Goal: Information Seeking & Learning: Learn about a topic

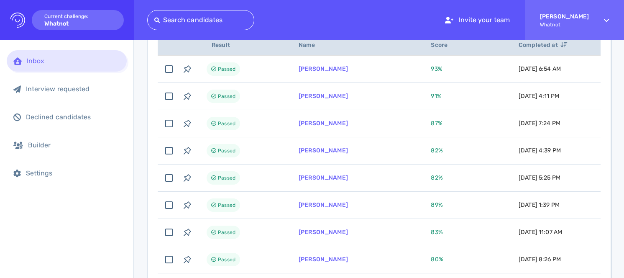
scroll to position [126, 0]
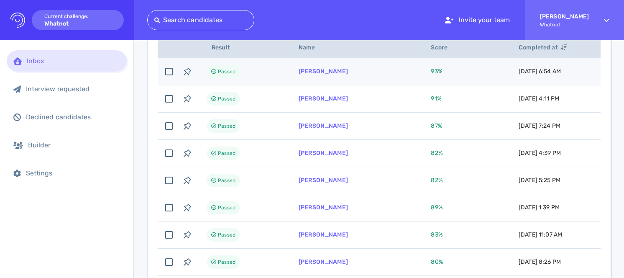
click at [313, 76] on td "[PERSON_NAME]" at bounding box center [355, 71] width 132 height 27
checkbox input "true"
click at [311, 74] on link "[PERSON_NAME]" at bounding box center [323, 71] width 49 height 7
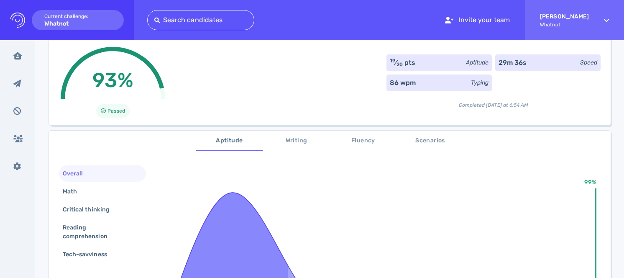
scroll to position [68, 0]
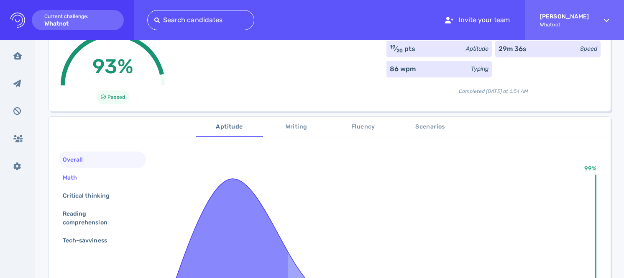
click at [110, 175] on div "Math" at bounding box center [102, 177] width 87 height 16
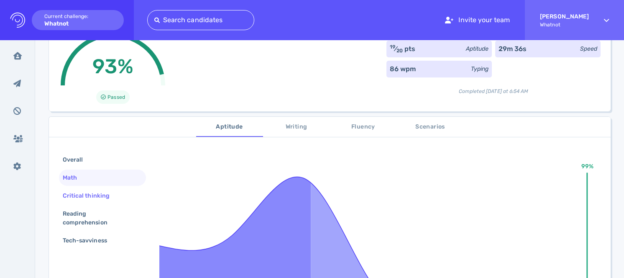
click at [110, 198] on div "Critical thinking" at bounding box center [90, 195] width 59 height 12
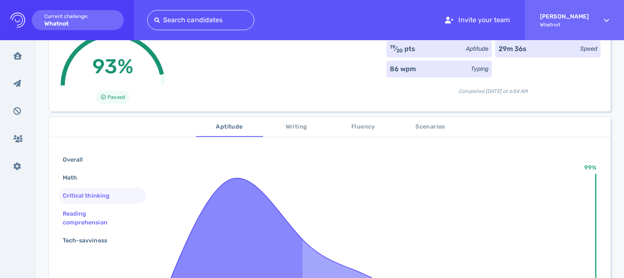
click at [110, 217] on div "Reading comprehension" at bounding box center [99, 217] width 76 height 21
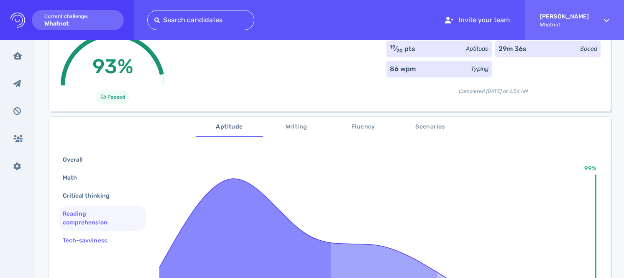
click at [111, 240] on div "Tech-savviness" at bounding box center [89, 240] width 56 height 12
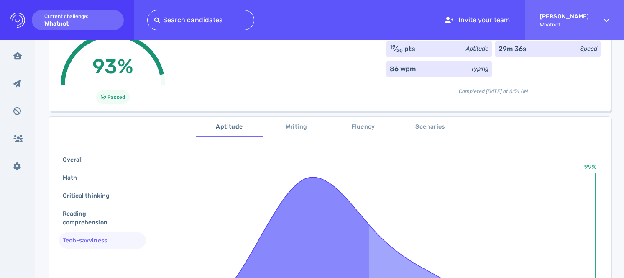
click at [416, 127] on span "Scenarios" at bounding box center [430, 127] width 57 height 10
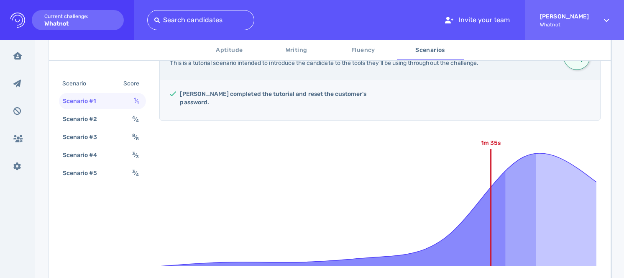
scroll to position [189, 0]
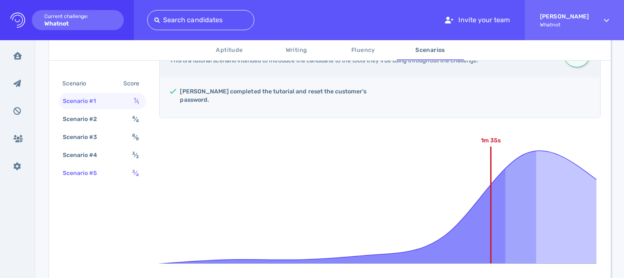
click at [119, 171] on div "Scenario #5 3 ⁄ 4" at bounding box center [102, 173] width 87 height 16
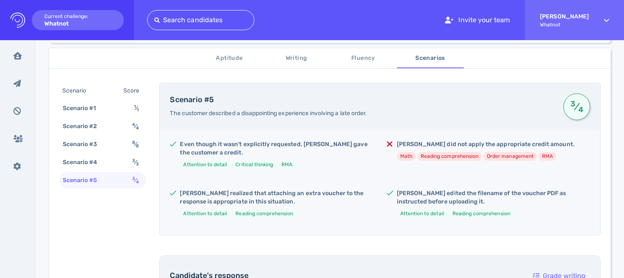
scroll to position [109, 0]
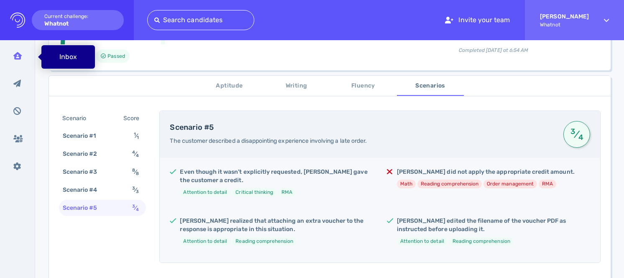
click at [24, 55] on div "Inbox" at bounding box center [18, 55] width 22 height 21
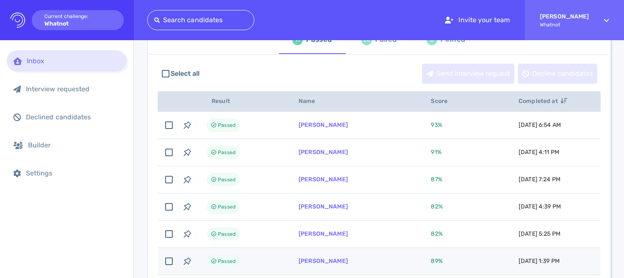
scroll to position [69, 0]
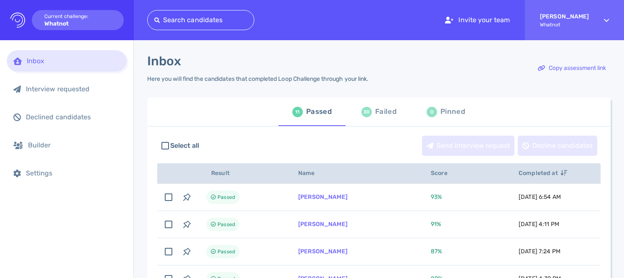
click at [385, 112] on div "Failed" at bounding box center [385, 111] width 21 height 13
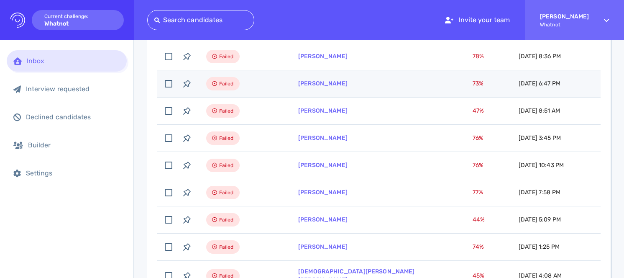
scroll to position [214, 0]
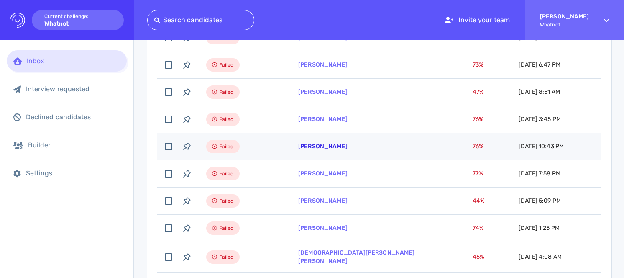
click at [321, 146] on link "Melissa Villa" at bounding box center [322, 146] width 49 height 7
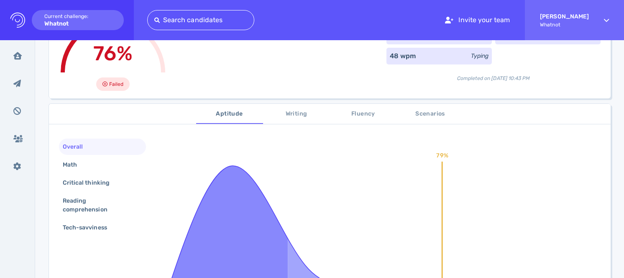
scroll to position [80, 0]
click at [108, 161] on div "Math" at bounding box center [102, 165] width 87 height 16
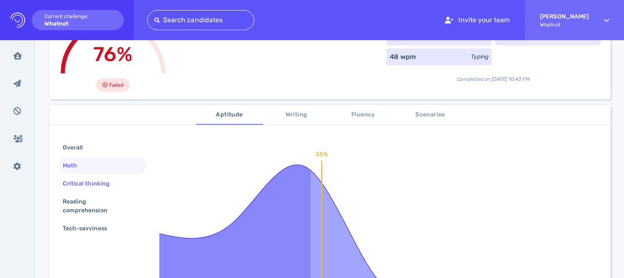
click at [109, 183] on div "Critical thinking" at bounding box center [90, 183] width 59 height 12
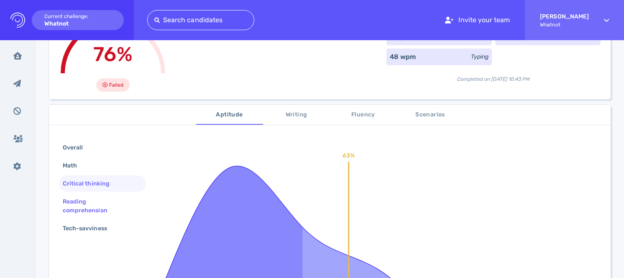
click at [107, 202] on div "Reading comprehension" at bounding box center [99, 205] width 76 height 21
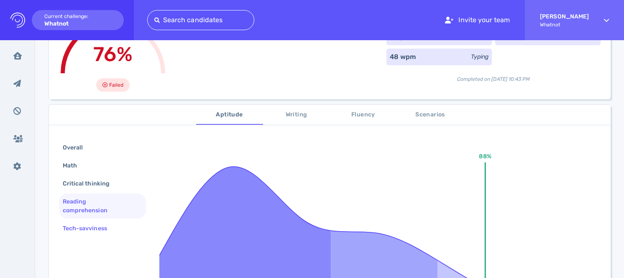
click at [105, 224] on div "Tech-savviness" at bounding box center [89, 228] width 56 height 12
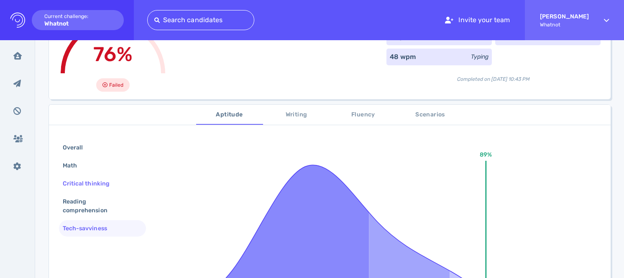
click at [102, 191] on div "Critical thinking" at bounding box center [102, 183] width 87 height 16
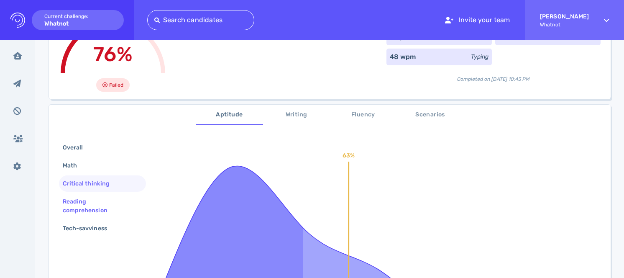
click at [102, 206] on div "Reading comprehension" at bounding box center [99, 205] width 76 height 21
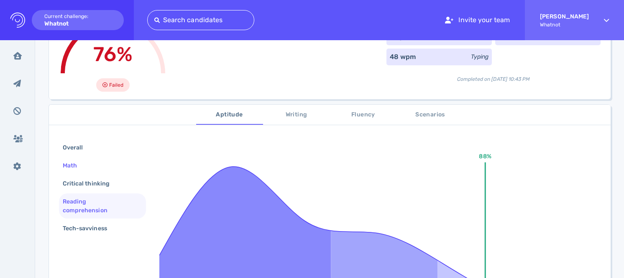
click at [102, 169] on div "Math" at bounding box center [102, 165] width 87 height 16
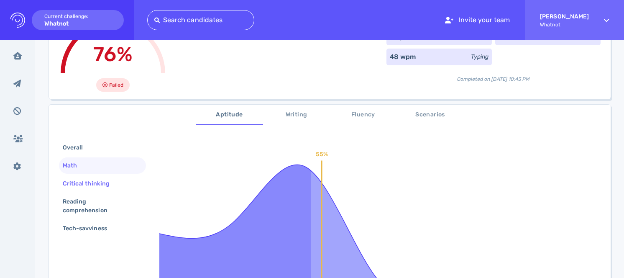
click at [97, 187] on div "Critical thinking" at bounding box center [90, 183] width 59 height 12
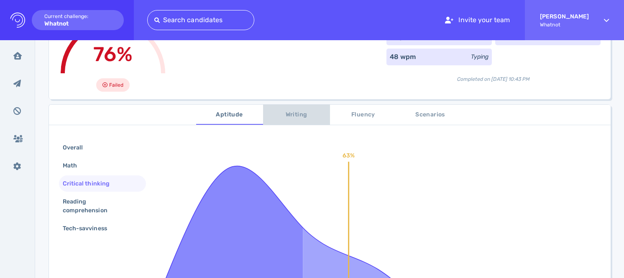
click at [292, 117] on span "Writing" at bounding box center [296, 115] width 57 height 10
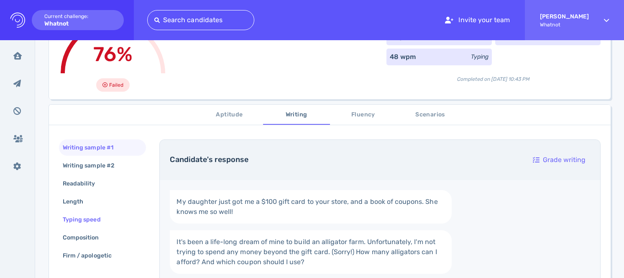
click at [108, 217] on div "Typing speed" at bounding box center [86, 219] width 50 height 12
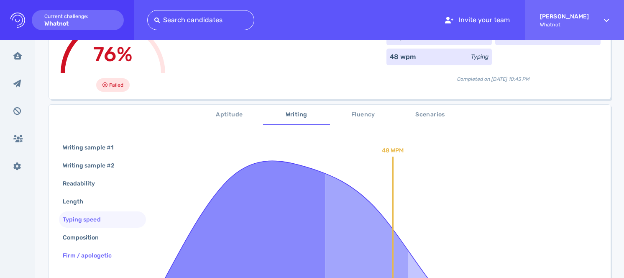
click at [101, 251] on div "Firm / apologetic" at bounding box center [91, 255] width 61 height 12
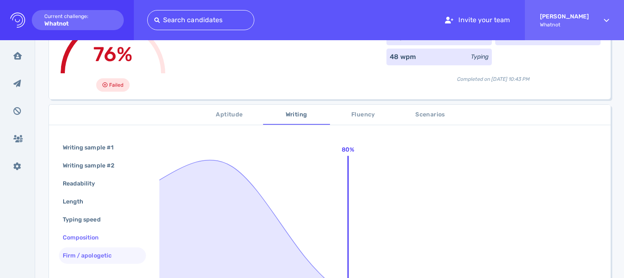
click at [99, 240] on div "Composition" at bounding box center [85, 237] width 48 height 12
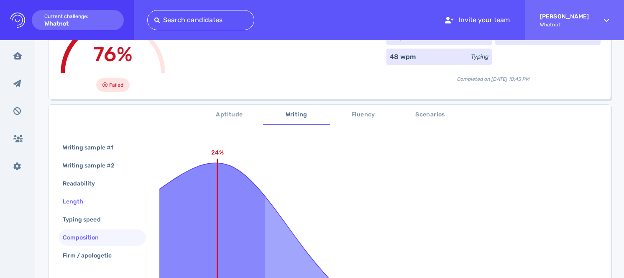
click at [96, 200] on div "Length" at bounding box center [102, 201] width 87 height 16
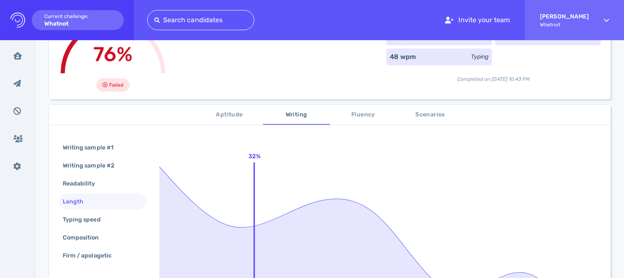
click at [359, 107] on button "Fluency" at bounding box center [363, 115] width 67 height 20
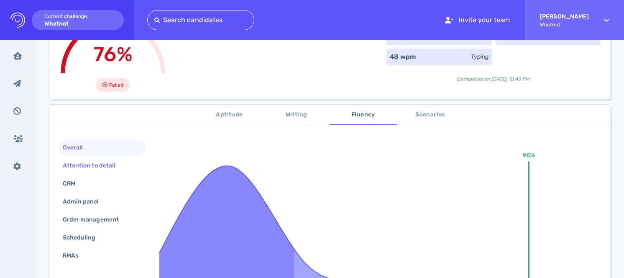
click at [128, 161] on div "Attention to detail" at bounding box center [102, 165] width 87 height 16
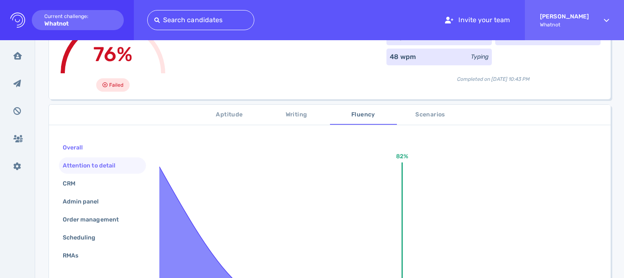
click at [108, 147] on div "Overall" at bounding box center [102, 147] width 87 height 16
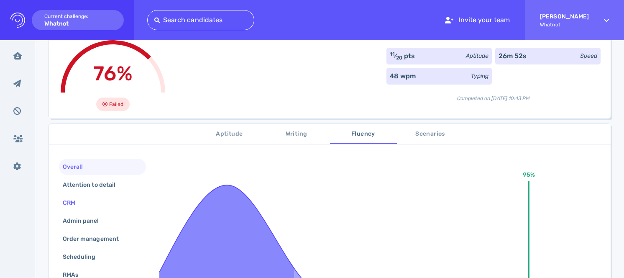
scroll to position [64, 0]
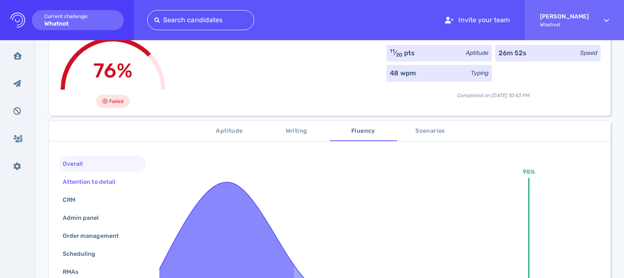
click at [102, 184] on div "Attention to detail" at bounding box center [93, 182] width 64 height 12
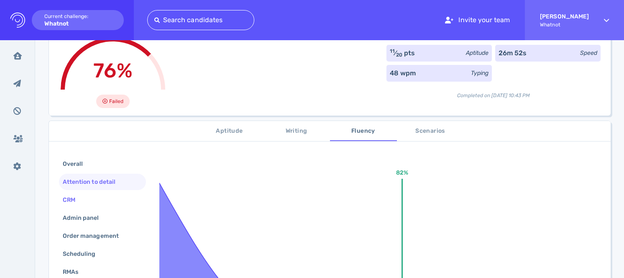
click at [99, 199] on div "CRM" at bounding box center [102, 200] width 87 height 16
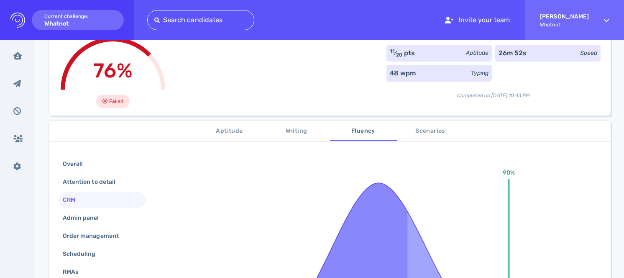
scroll to position [77, 0]
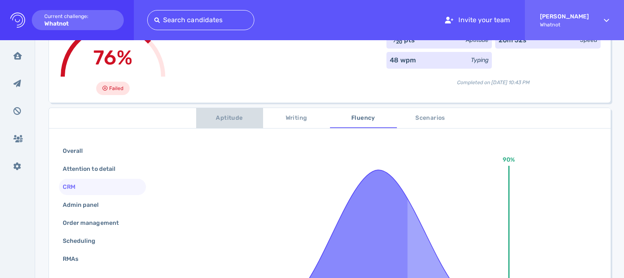
click at [228, 118] on span "Aptitude" at bounding box center [229, 118] width 57 height 10
